Goal: Information Seeking & Learning: Learn about a topic

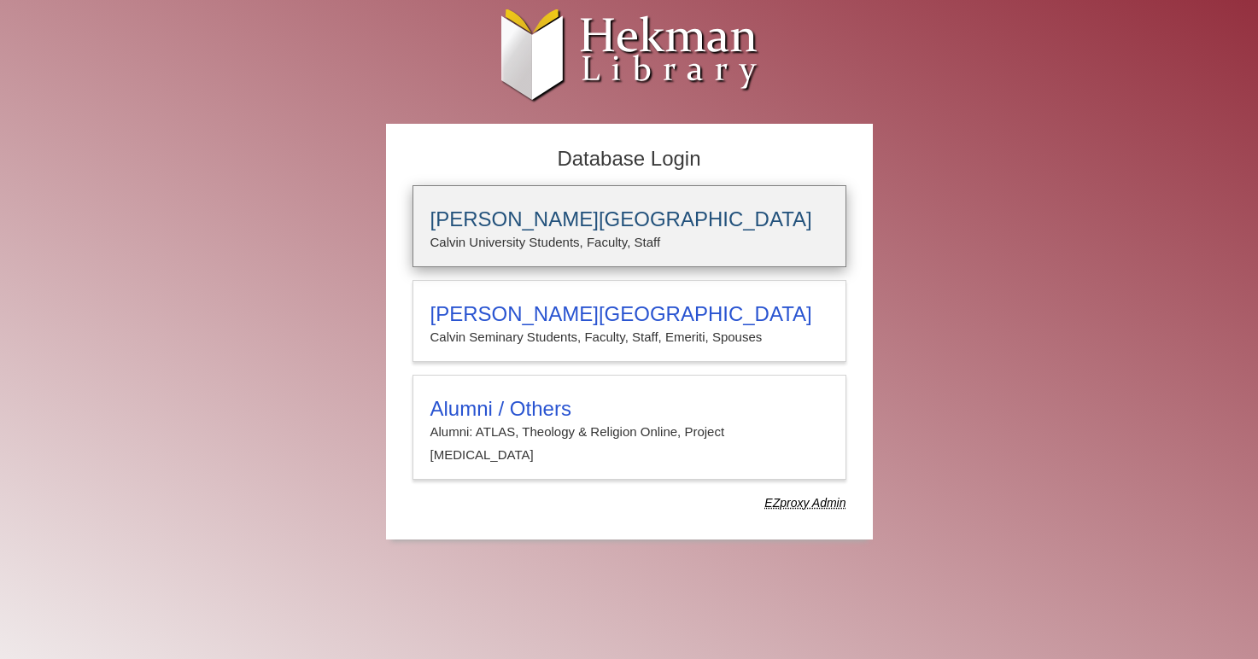
click at [593, 220] on h3 "[PERSON_NAME][GEOGRAPHIC_DATA]" at bounding box center [629, 219] width 398 height 24
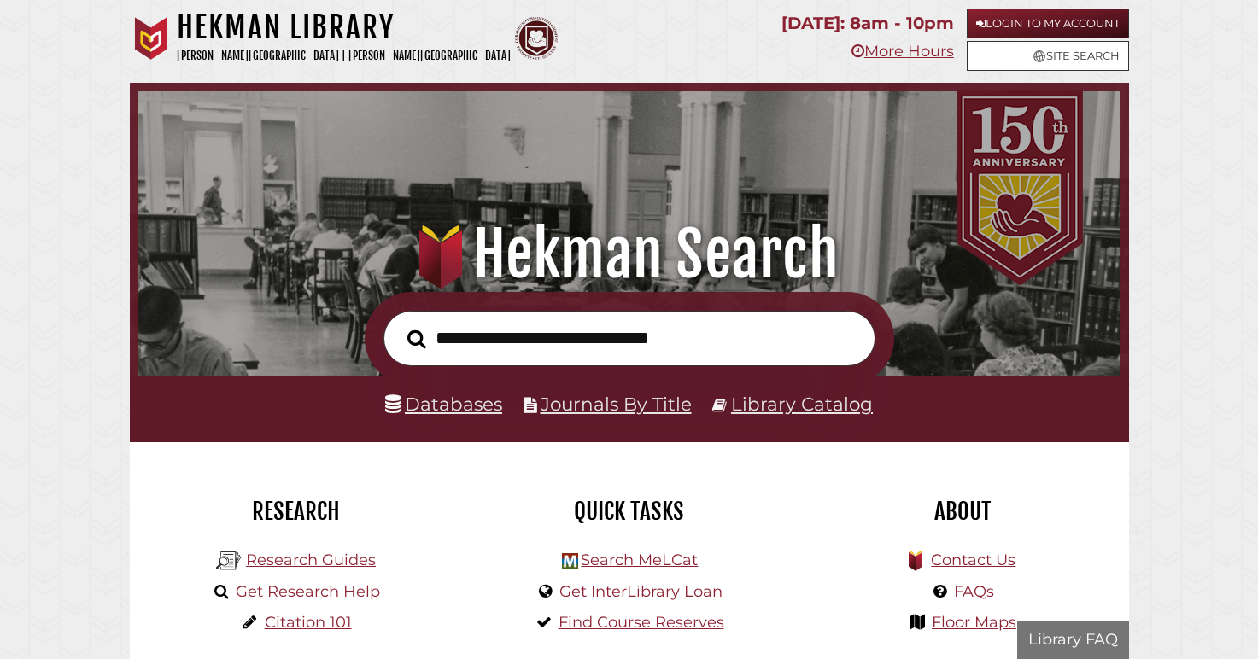
scroll to position [324, 973]
click at [437, 413] on link "Databases" at bounding box center [443, 404] width 117 height 22
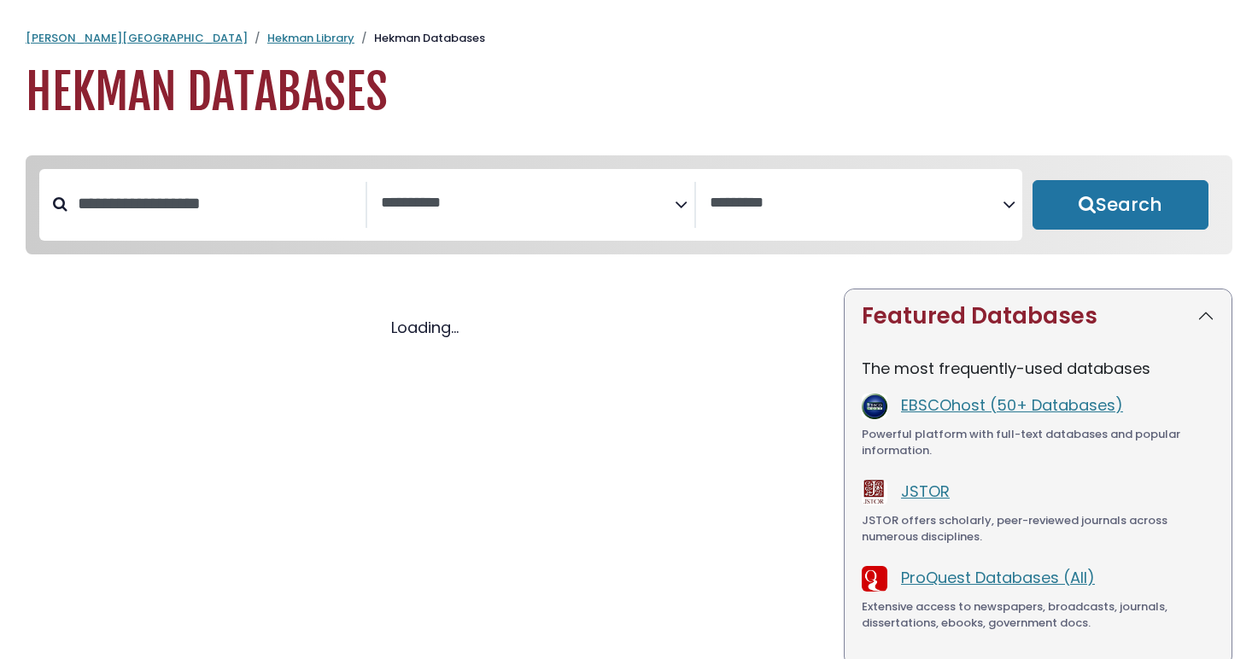
select select "Database Subject Filter"
select select "Database Vendors Filter"
select select "Database Subject Filter"
select select "Database Vendors Filter"
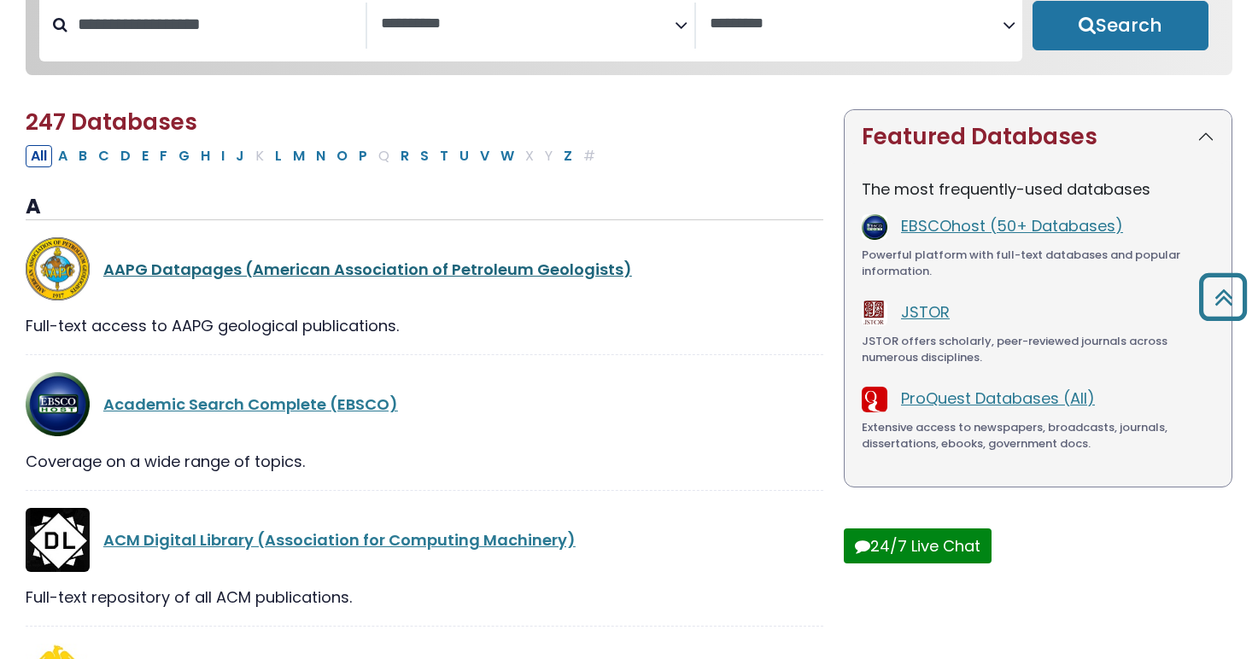
scroll to position [122, 0]
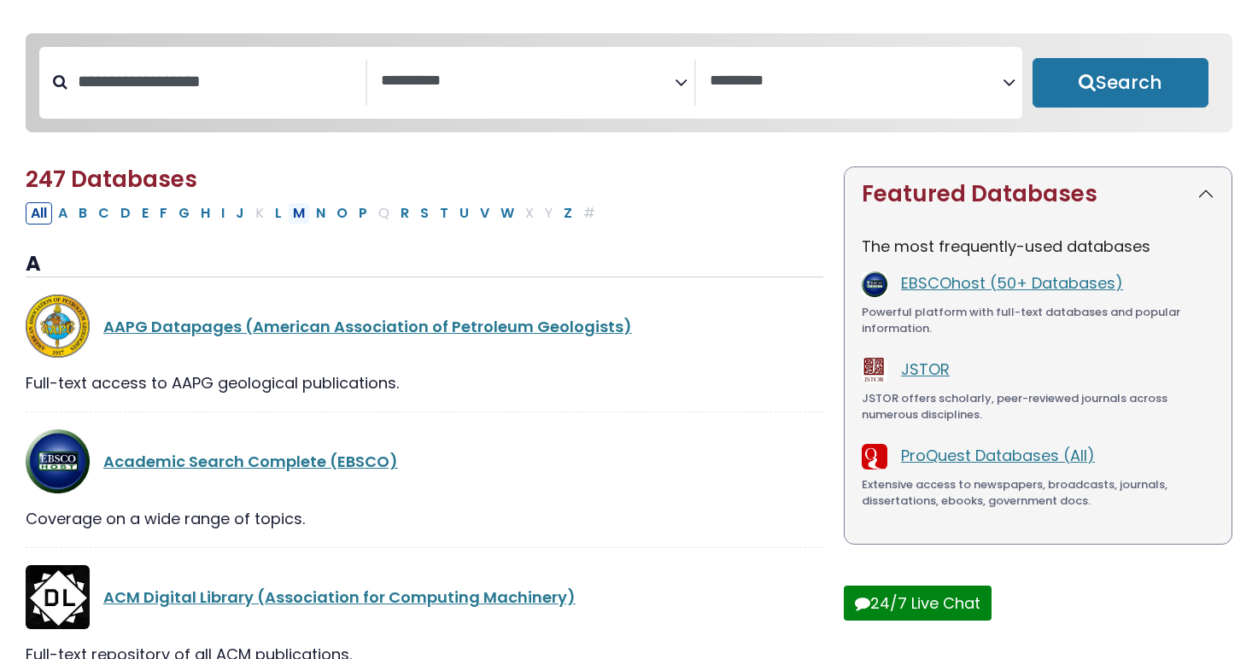
click at [301, 213] on button "M" at bounding box center [299, 213] width 22 height 22
select select "Database Subject Filter"
select select "Database Vendors Filter"
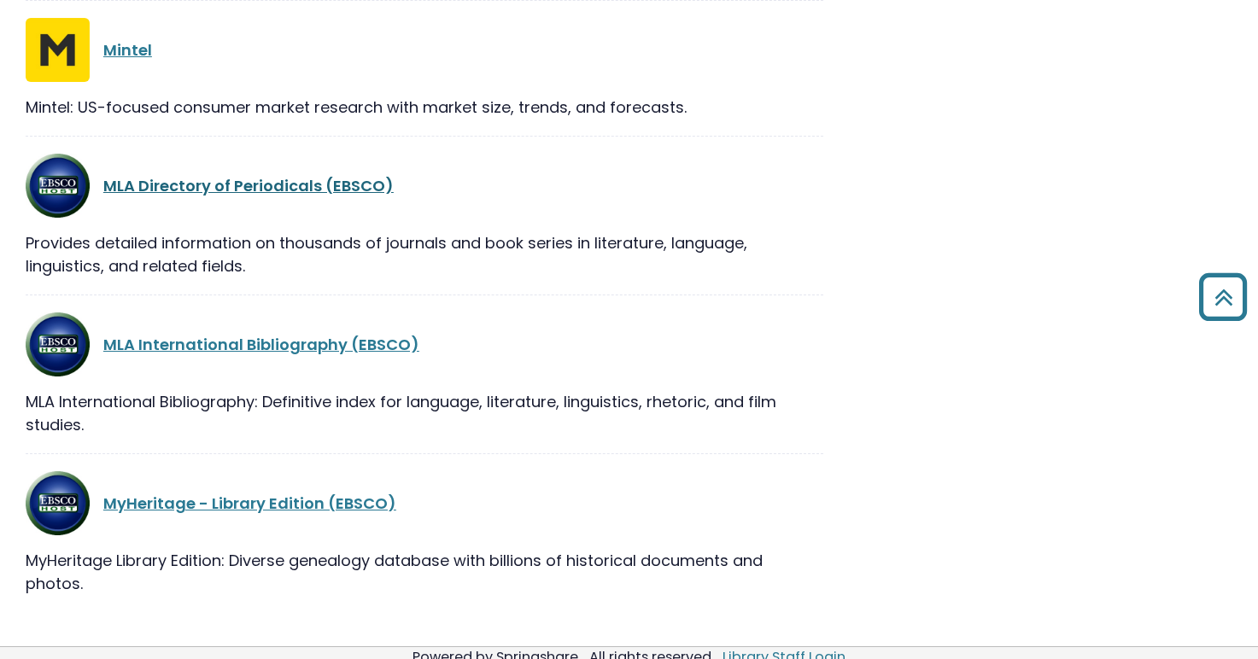
scroll to position [1620, 0]
click at [241, 345] on link "MLA International Bibliography (EBSCO)" at bounding box center [261, 343] width 316 height 21
